Goal: Transaction & Acquisition: Purchase product/service

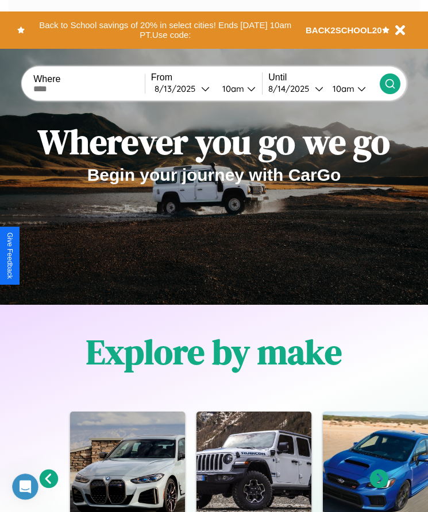
scroll to position [192, 0]
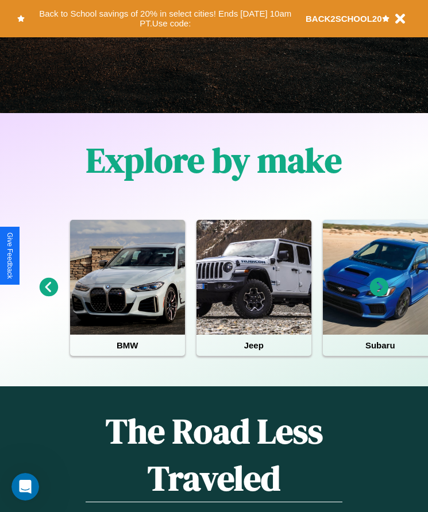
click at [379, 295] on icon at bounding box center [379, 287] width 19 height 19
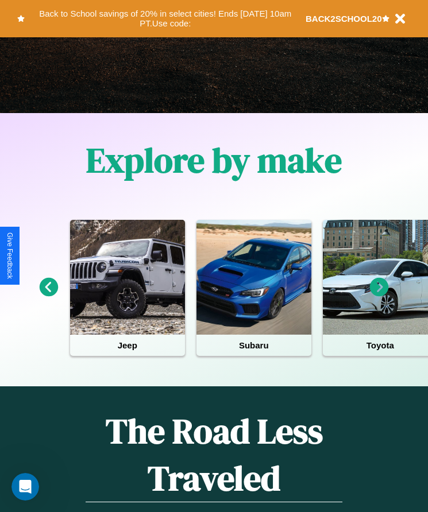
click at [379, 295] on icon at bounding box center [379, 287] width 19 height 19
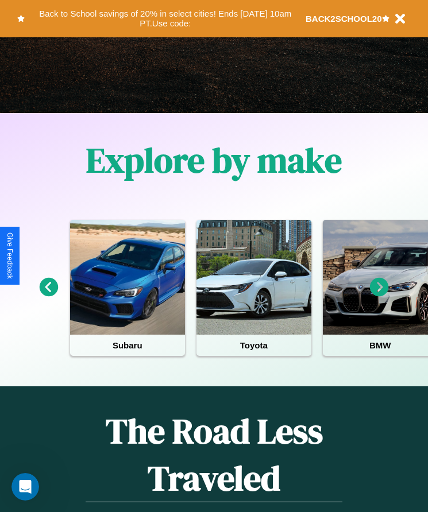
click at [379, 295] on icon at bounding box center [379, 287] width 19 height 19
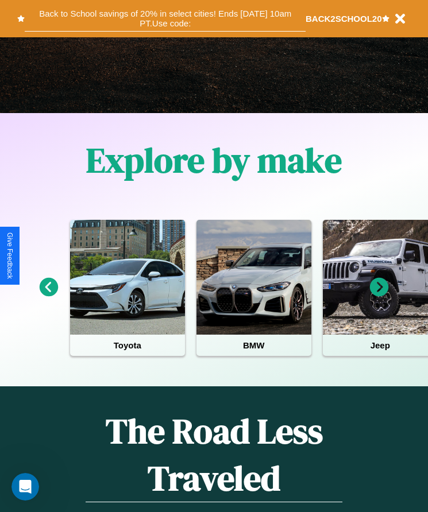
click at [165, 18] on button "Back to School savings of 20% in select cities! Ends 9/1 at 10am PT. Use code:" at bounding box center [165, 19] width 281 height 26
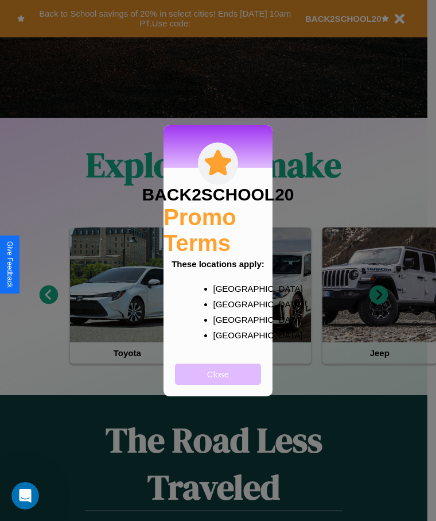
click at [218, 381] on button "Close" at bounding box center [218, 373] width 86 height 21
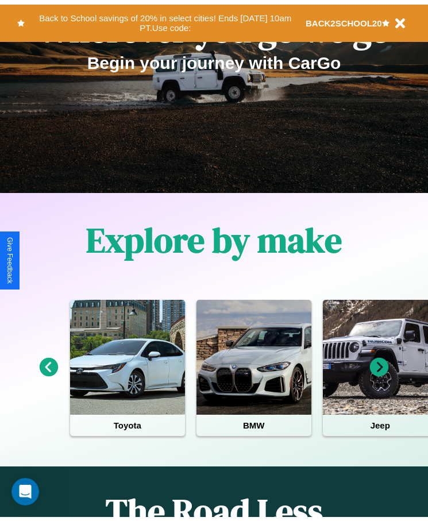
scroll to position [0, 0]
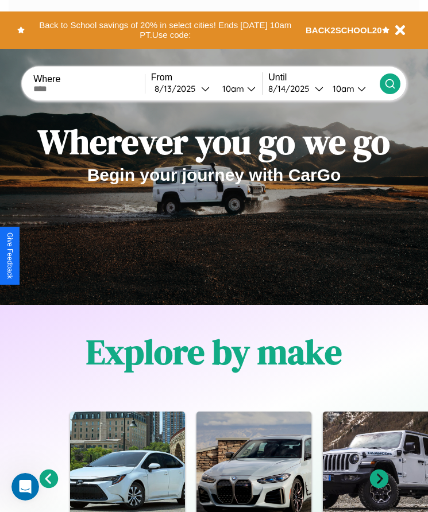
click at [90, 88] on input "text" at bounding box center [88, 88] width 111 height 9
type input "**********"
click at [185, 88] on div "8 / 13 / 2025" at bounding box center [177, 88] width 46 height 11
select select "*"
select select "****"
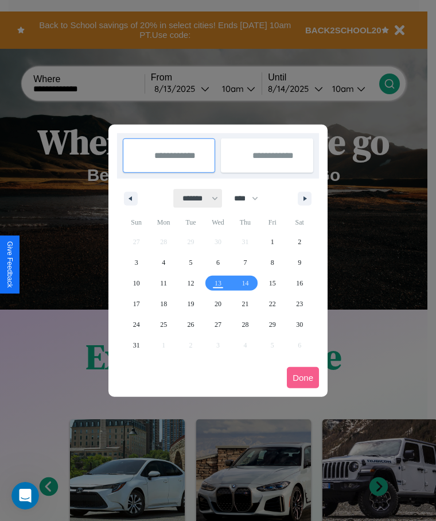
click at [195, 198] on select "******* ******** ***** ***** *** **** **** ****** ********* ******* ******** **…" at bounding box center [198, 198] width 49 height 19
select select "*"
click at [251, 198] on select "**** **** **** **** **** **** **** **** **** **** **** **** **** **** **** ****…" at bounding box center [245, 198] width 34 height 19
select select "****"
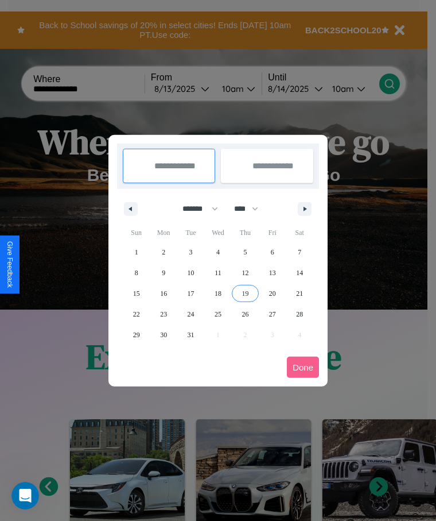
click at [245, 293] on span "19" at bounding box center [245, 293] width 7 height 21
type input "**********"
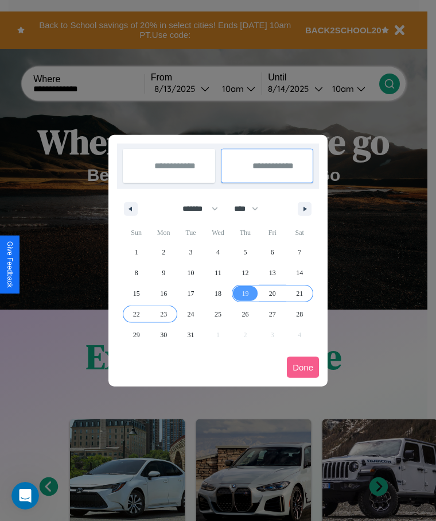
click at [164, 313] on span "23" at bounding box center [163, 314] width 7 height 21
type input "**********"
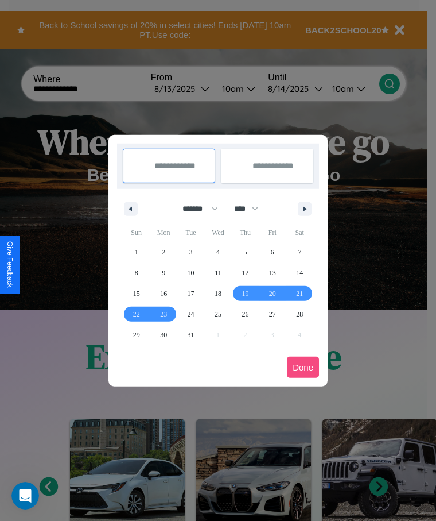
click at [303, 367] on button "Done" at bounding box center [303, 366] width 32 height 21
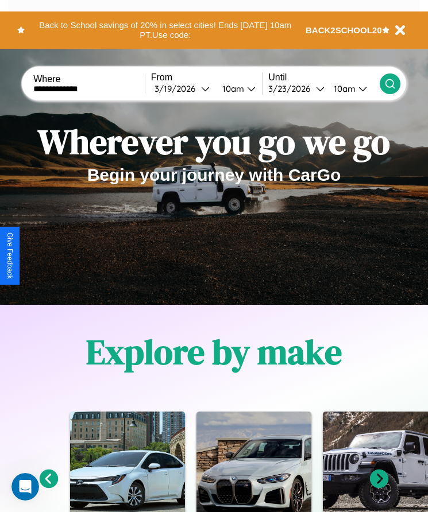
click at [389, 83] on icon at bounding box center [389, 83] width 11 height 11
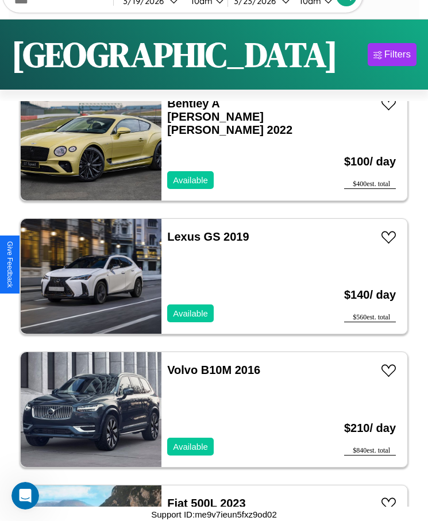
scroll to position [13, 0]
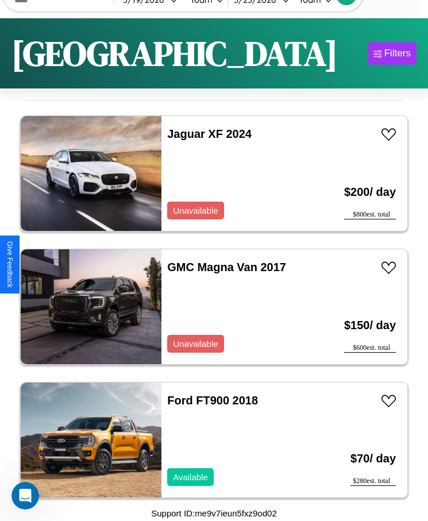
scroll to position [3604, 0]
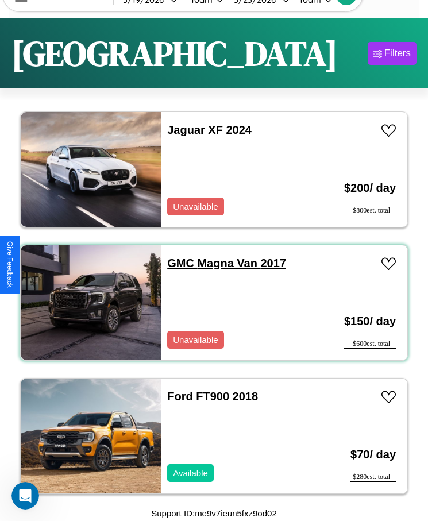
click at [177, 263] on link "GMC Magna Van 2017" at bounding box center [226, 263] width 119 height 13
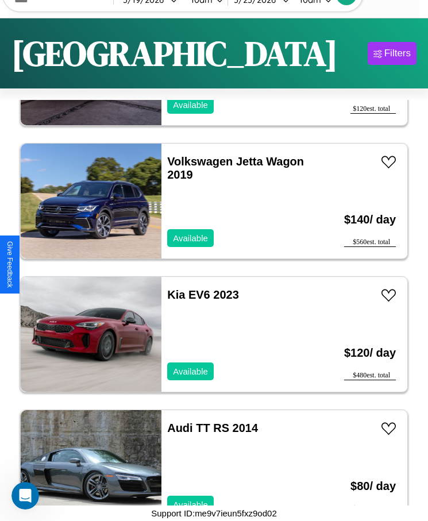
scroll to position [2939, 0]
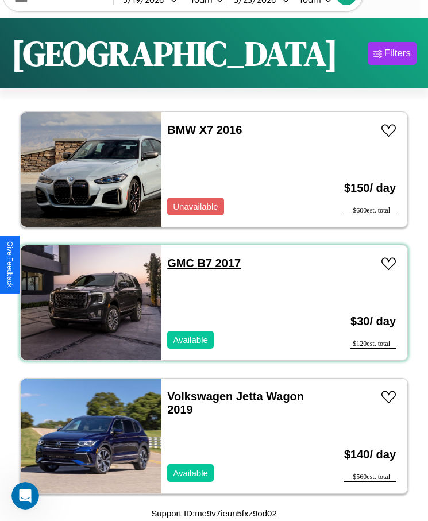
click at [177, 263] on link "GMC B7 2017" at bounding box center [203, 263] width 73 height 13
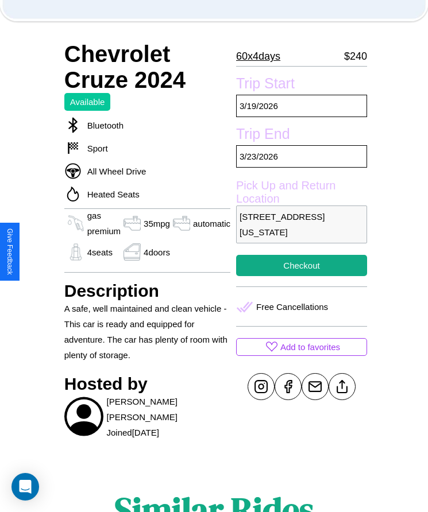
scroll to position [274, 0]
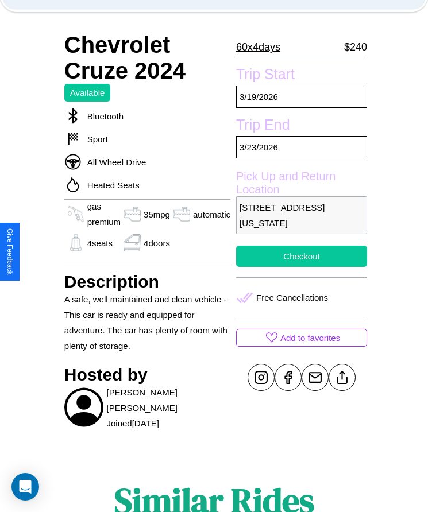
click at [296, 256] on button "Checkout" at bounding box center [301, 256] width 131 height 21
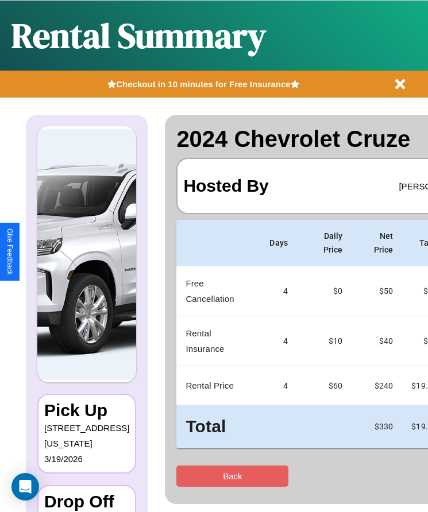
scroll to position [0, 68]
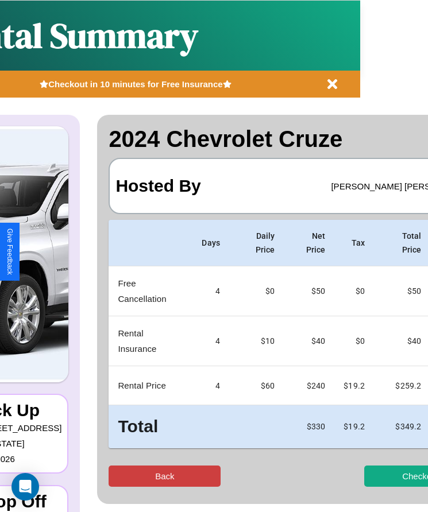
click at [119, 476] on button "Back" at bounding box center [164, 476] width 112 height 21
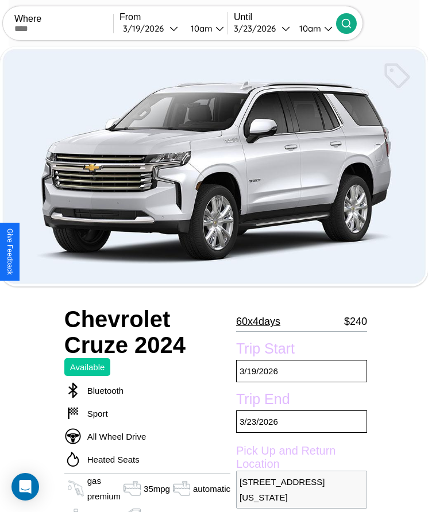
scroll to position [66, 0]
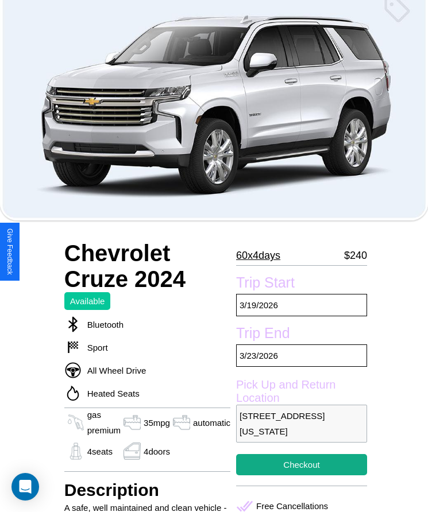
click at [257, 255] on p "60 x 4 days" at bounding box center [258, 255] width 44 height 18
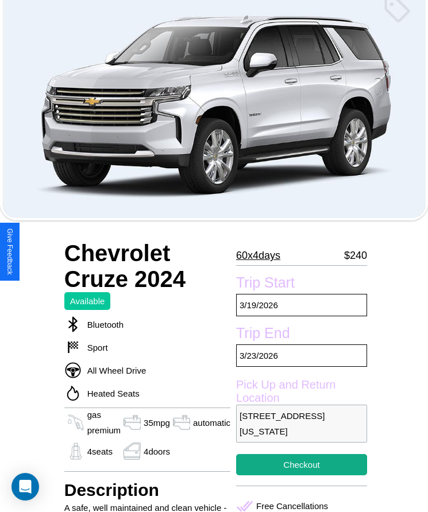
click at [257, 255] on p "60 x 4 days" at bounding box center [258, 255] width 44 height 18
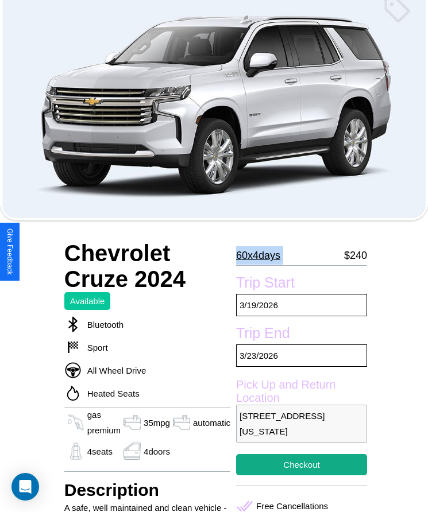
click at [257, 255] on p "60 x 4 days" at bounding box center [258, 255] width 44 height 18
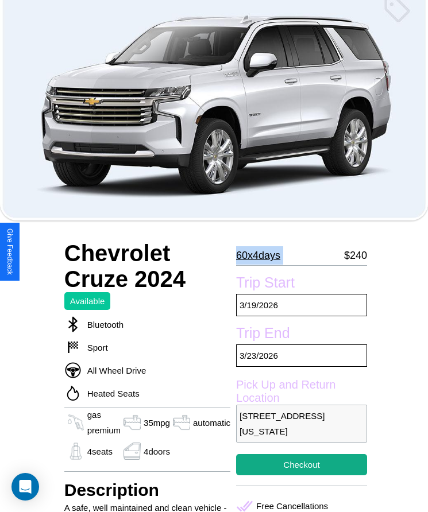
click at [257, 255] on p "60 x 4 days" at bounding box center [258, 255] width 44 height 18
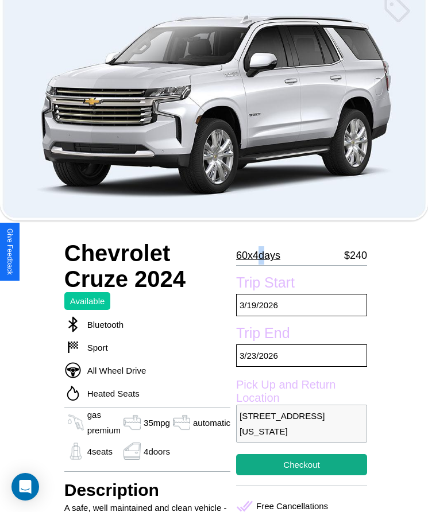
click at [257, 255] on p "60 x 4 days" at bounding box center [258, 255] width 44 height 18
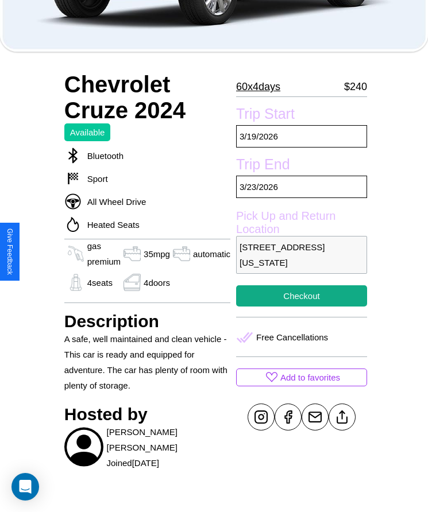
scroll to position [466, 0]
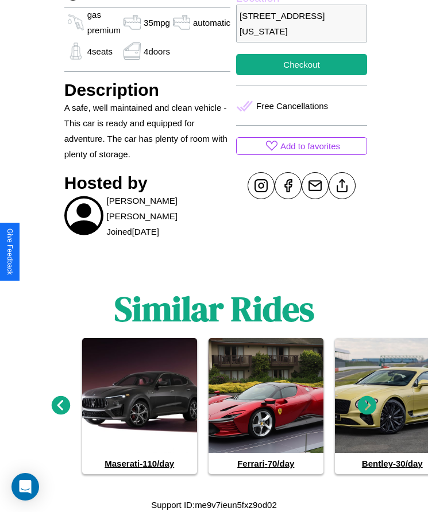
click at [60, 405] on icon at bounding box center [61, 405] width 19 height 19
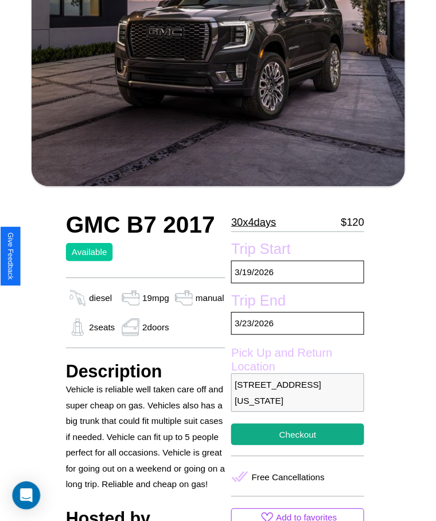
scroll to position [150, 0]
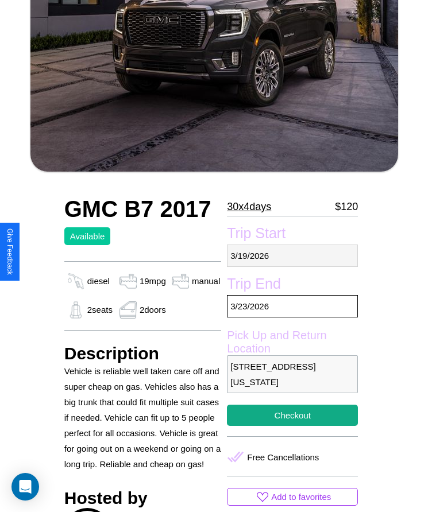
click at [292, 255] on p "[DATE]" at bounding box center [292, 256] width 131 height 22
select select "*"
select select "****"
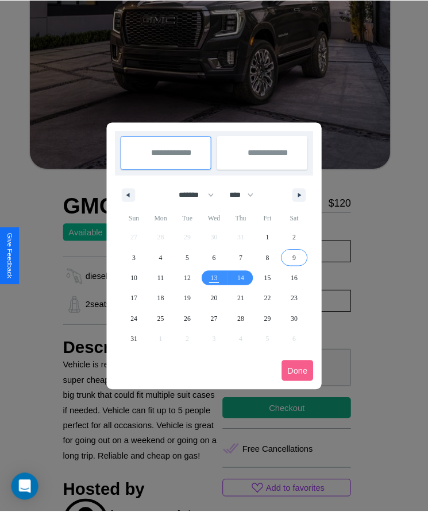
scroll to position [0, 0]
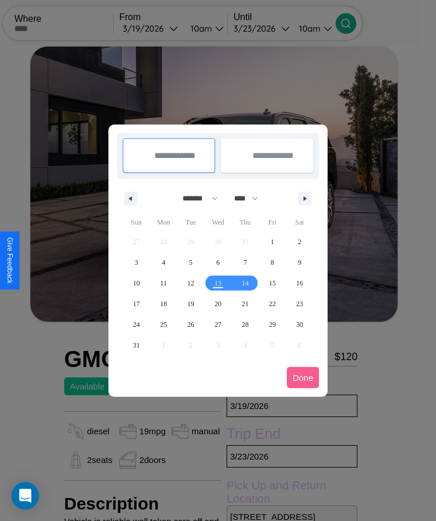
click at [166, 28] on div at bounding box center [218, 260] width 436 height 521
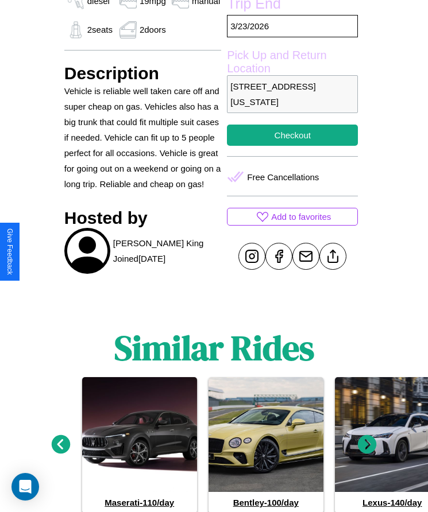
scroll to position [446, 0]
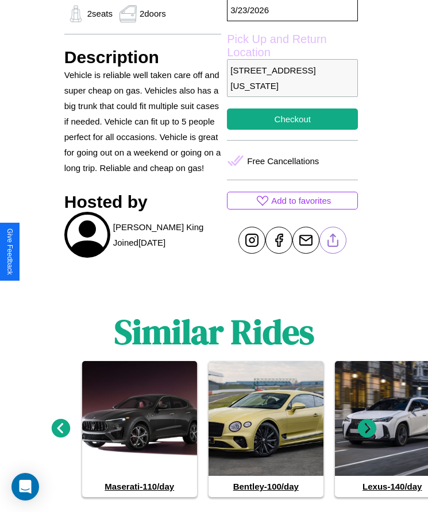
click at [333, 242] on line at bounding box center [333, 238] width 0 height 8
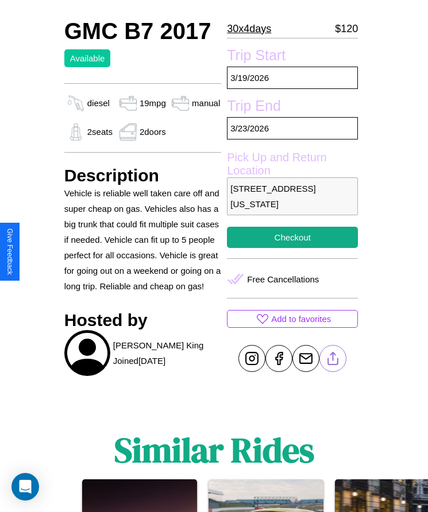
scroll to position [325, 0]
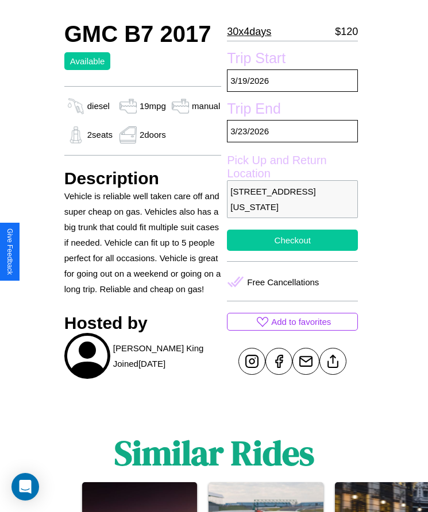
click at [292, 251] on button "Checkout" at bounding box center [292, 240] width 131 height 21
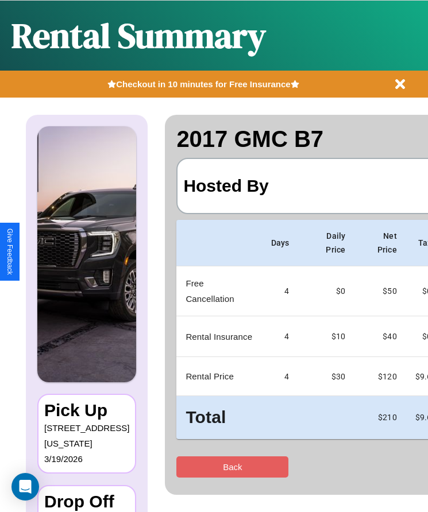
scroll to position [0, 68]
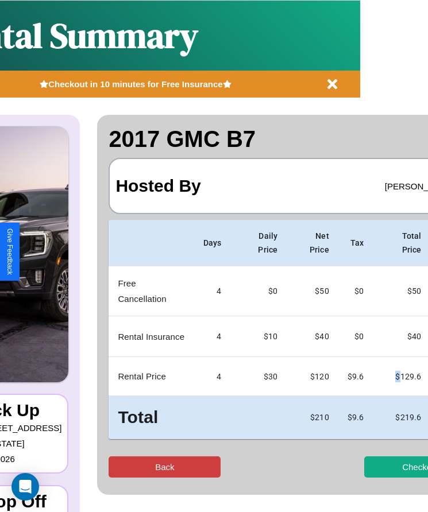
click at [119, 467] on button "Back" at bounding box center [164, 466] width 112 height 21
